Goal: Transaction & Acquisition: Book appointment/travel/reservation

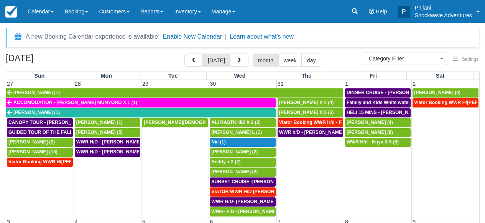
select select
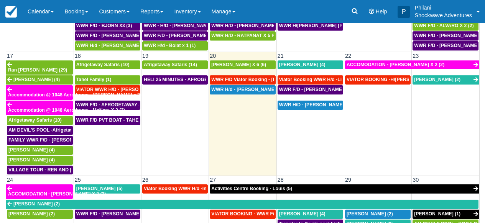
scroll to position [331, 0]
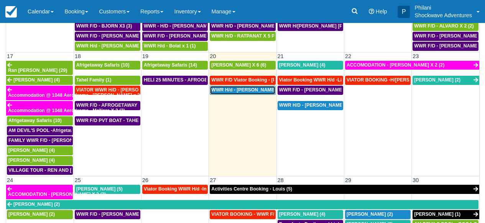
click at [258, 87] on span "WWR H/d - [PERSON_NAME] x2 (2)" at bounding box center [250, 89] width 78 height 5
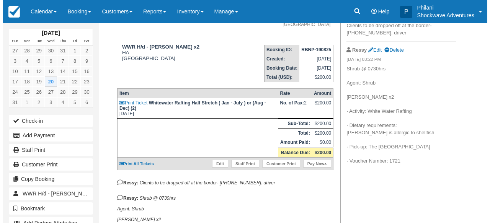
scroll to position [92, 0]
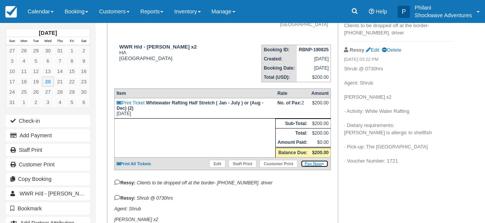
click at [321, 168] on link "Pay Now" at bounding box center [314, 164] width 28 height 8
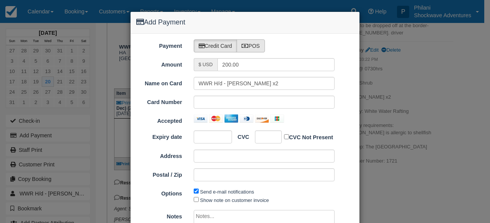
type input "[DATE]"
click at [260, 44] on label "POS" at bounding box center [251, 45] width 28 height 13
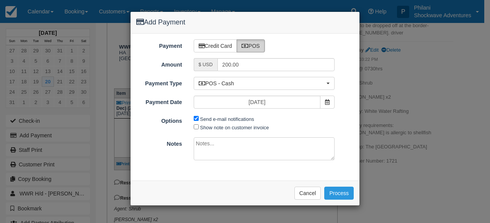
radio input "true"
click at [197, 121] on input "Send e-mail notifications" at bounding box center [196, 118] width 5 height 5
checkbox input "false"
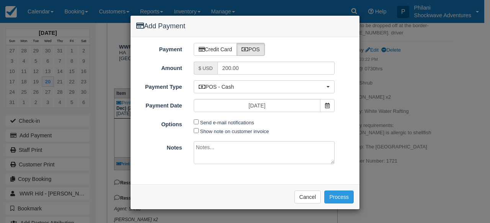
click at [233, 157] on textarea at bounding box center [264, 152] width 141 height 23
type textarea "paid cash"
click at [346, 194] on button "Process" at bounding box center [338, 197] width 29 height 13
